Goal: Entertainment & Leisure: Consume media (video, audio)

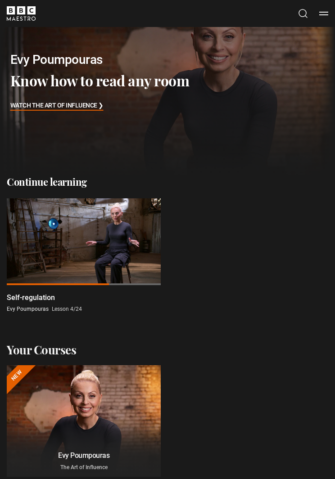
scroll to position [13, 0]
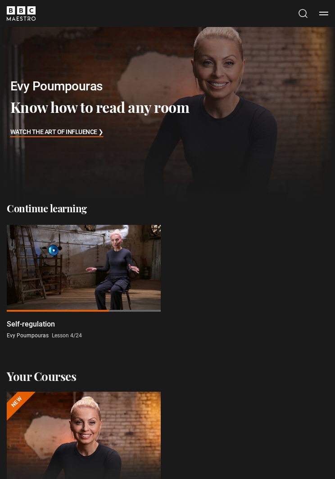
click at [87, 264] on div at bounding box center [84, 268] width 154 height 87
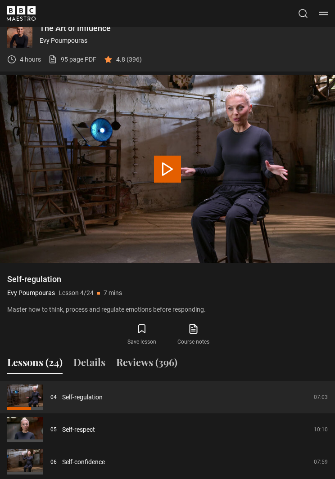
click at [193, 327] on icon at bounding box center [193, 328] width 11 height 11
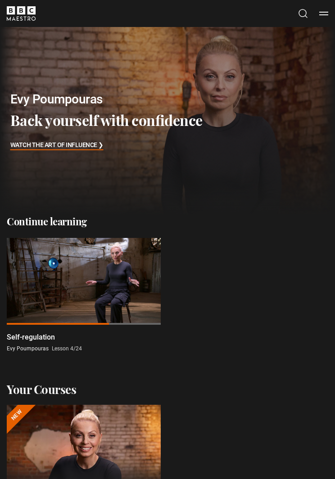
click at [91, 262] on div at bounding box center [84, 281] width 154 height 87
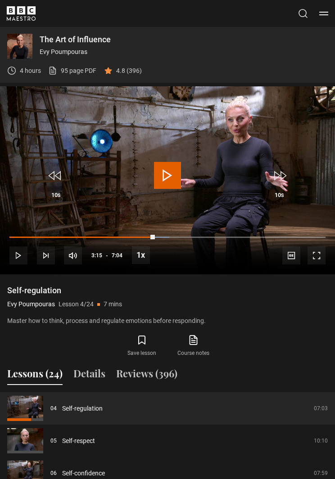
scroll to position [498, 0]
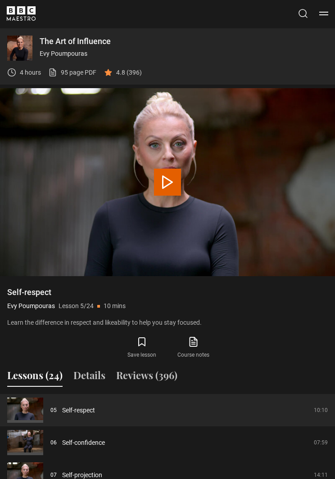
scroll to position [511, 0]
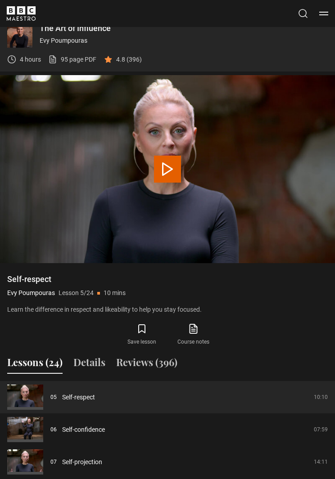
click at [170, 162] on button "Play Lesson Self-respect" at bounding box center [167, 169] width 27 height 27
